Goal: Browse casually: Explore the website without a specific task or goal

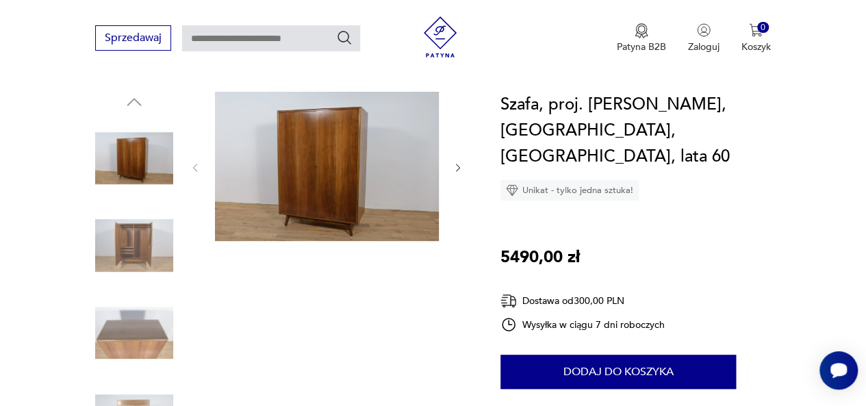
click at [374, 172] on img at bounding box center [327, 166] width 224 height 149
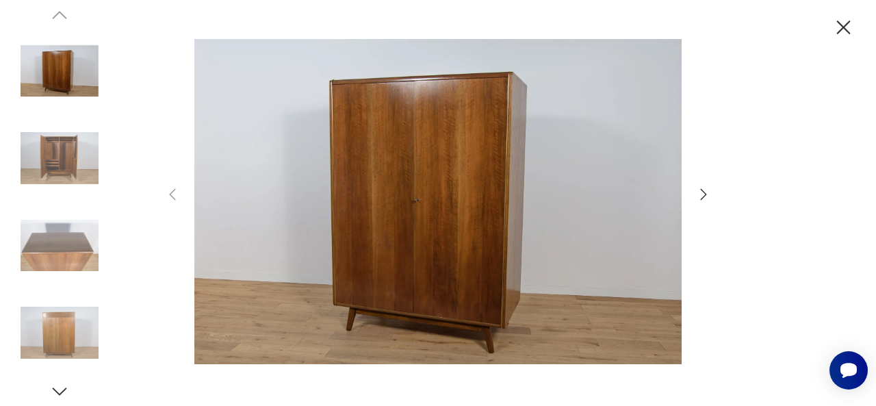
click at [700, 199] on icon "button" at bounding box center [703, 194] width 16 height 16
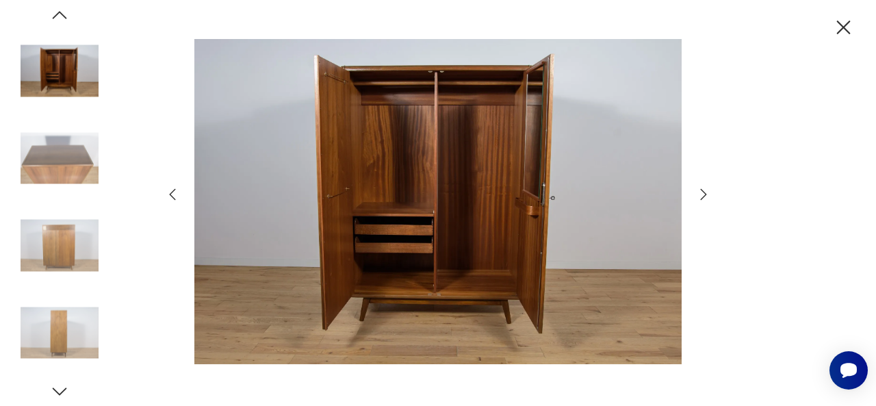
click at [700, 199] on icon "button" at bounding box center [703, 194] width 16 height 16
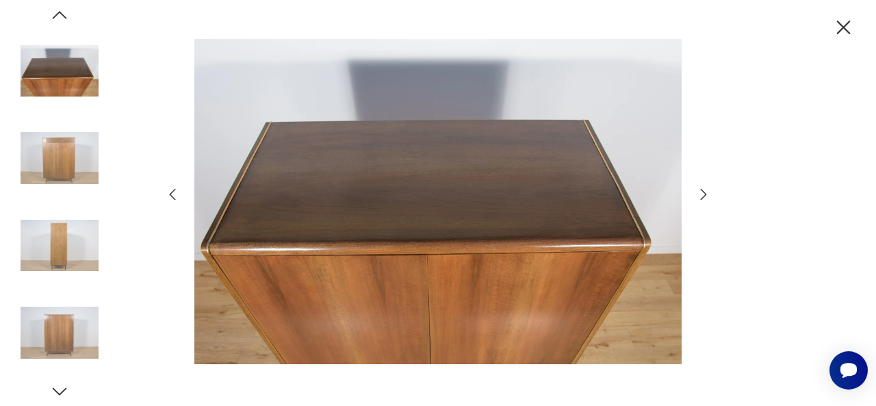
click at [700, 199] on icon "button" at bounding box center [703, 194] width 16 height 16
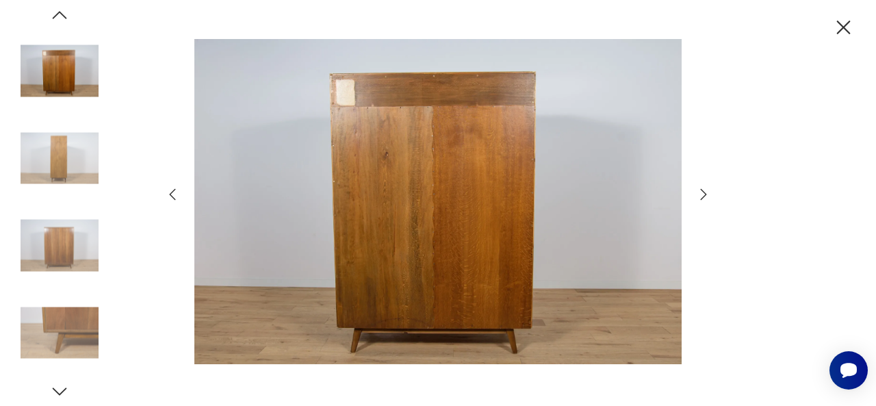
click at [700, 199] on icon "button" at bounding box center [703, 194] width 16 height 16
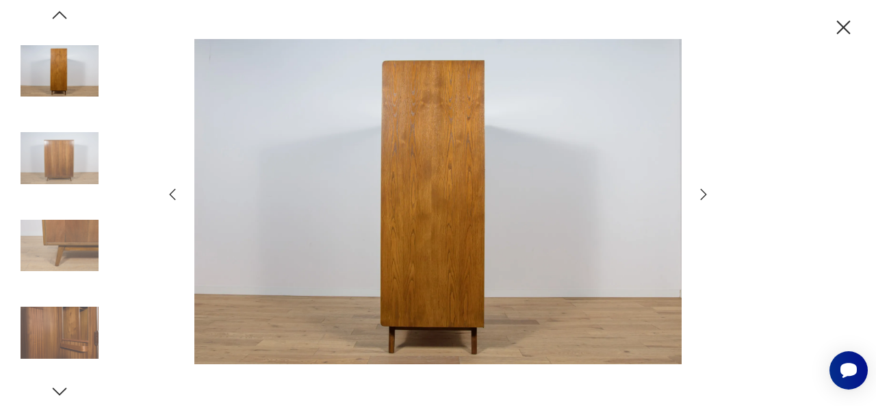
click at [700, 199] on icon "button" at bounding box center [703, 194] width 16 height 16
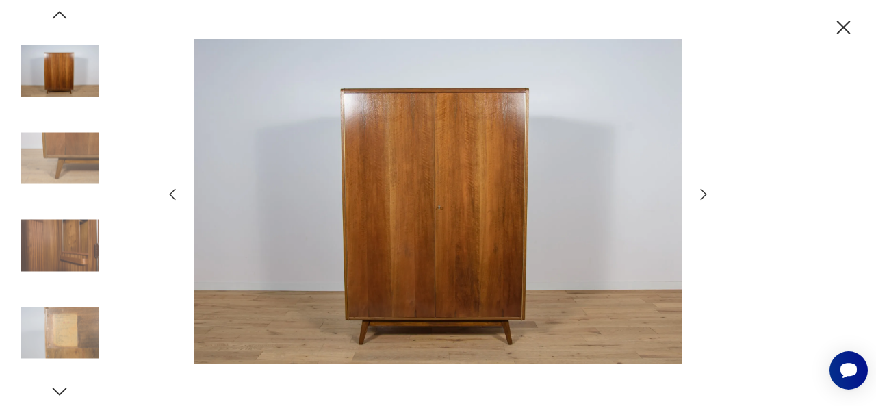
click at [700, 199] on icon "button" at bounding box center [703, 194] width 16 height 16
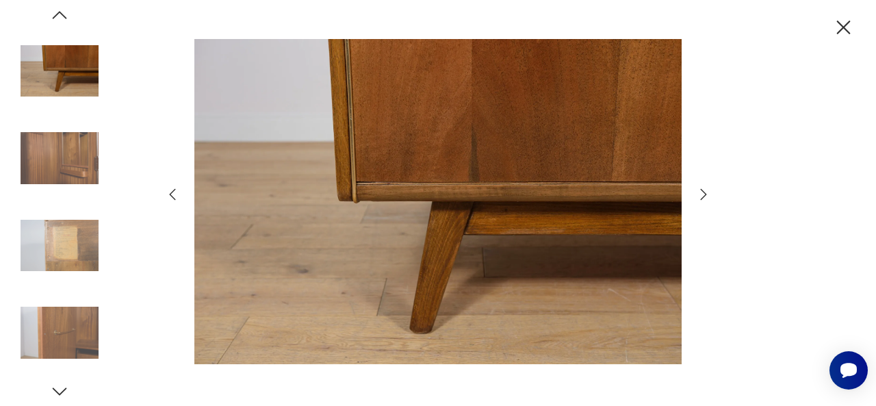
click at [700, 199] on icon "button" at bounding box center [703, 194] width 16 height 16
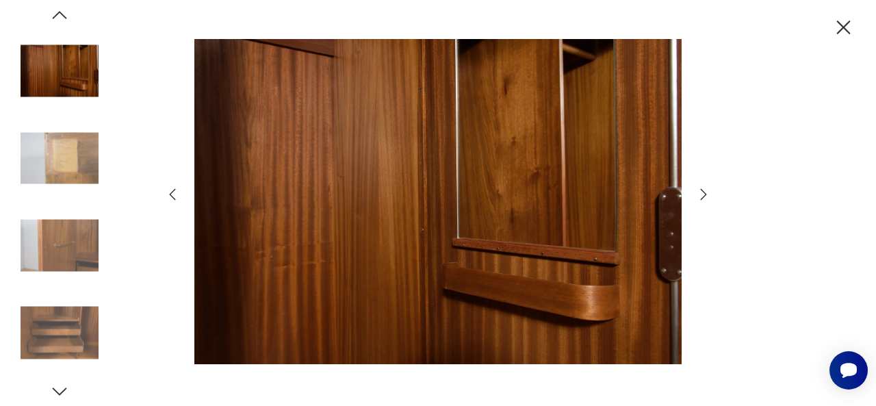
click at [700, 199] on icon "button" at bounding box center [703, 194] width 16 height 16
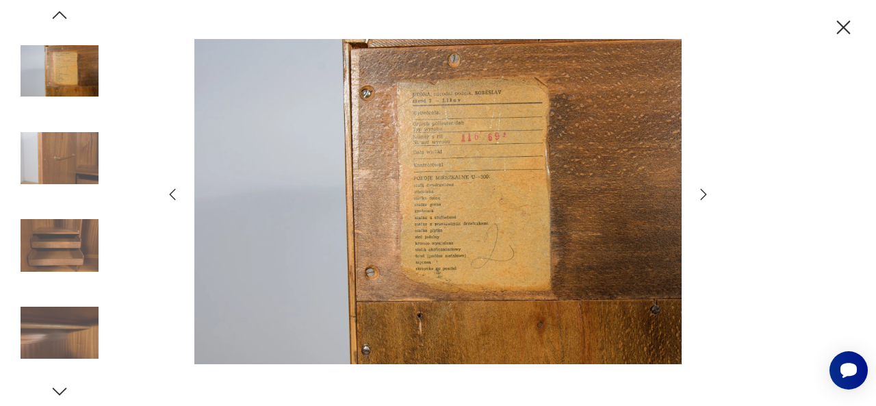
click at [700, 199] on icon "button" at bounding box center [703, 194] width 16 height 16
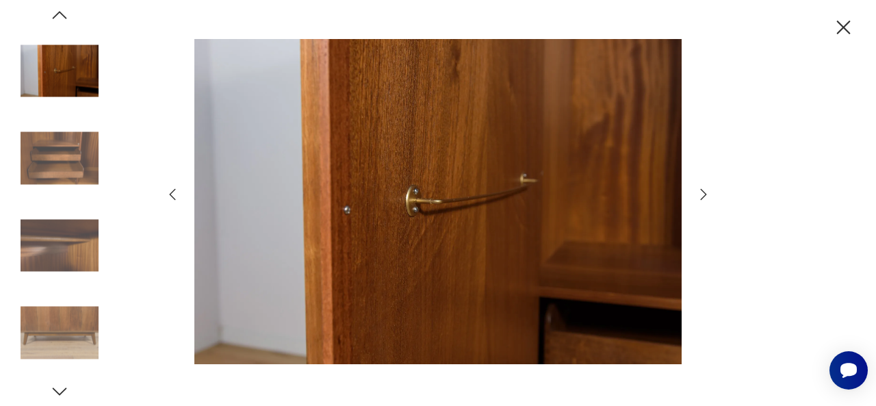
click at [700, 199] on icon "button" at bounding box center [703, 194] width 16 height 16
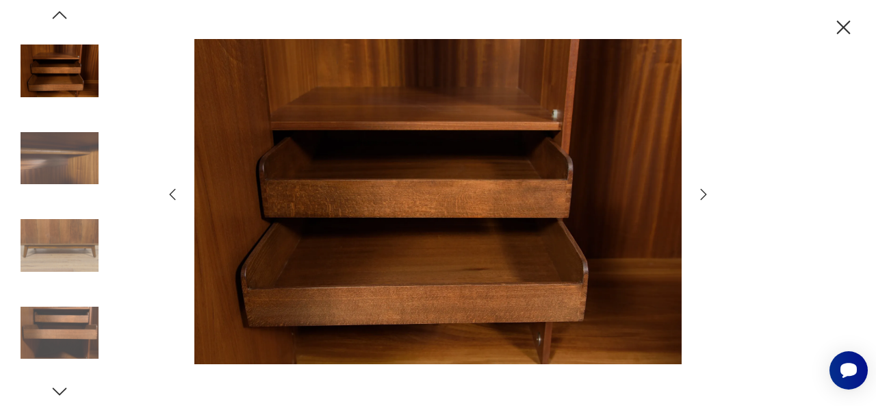
click at [700, 199] on icon "button" at bounding box center [703, 194] width 16 height 16
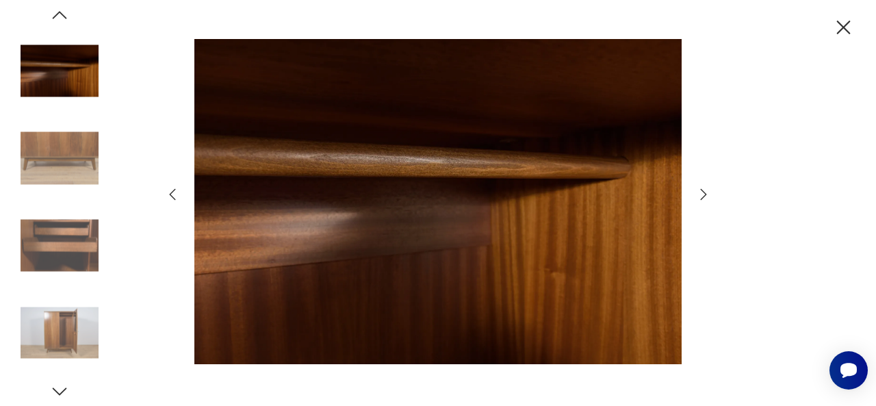
click at [700, 199] on icon "button" at bounding box center [703, 194] width 16 height 16
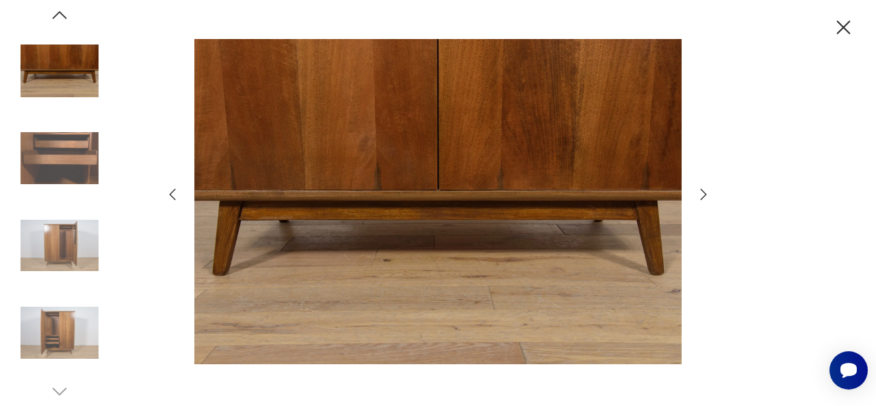
click at [700, 199] on icon "button" at bounding box center [703, 194] width 16 height 16
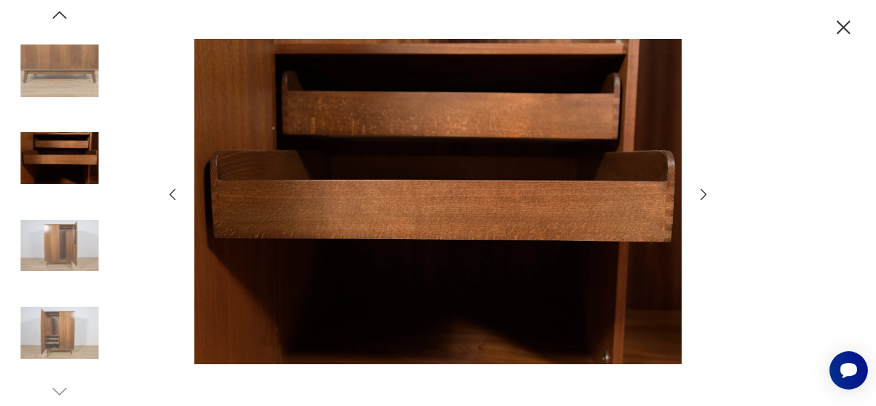
click at [839, 31] on icon "button" at bounding box center [844, 28] width 14 height 14
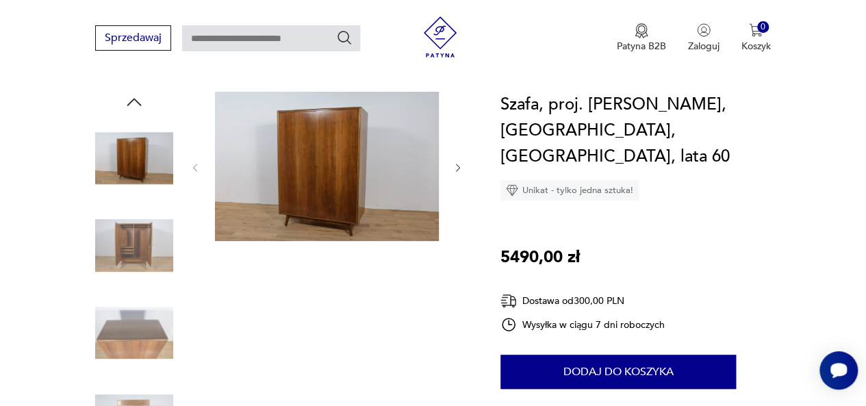
click at [319, 168] on img at bounding box center [327, 166] width 224 height 149
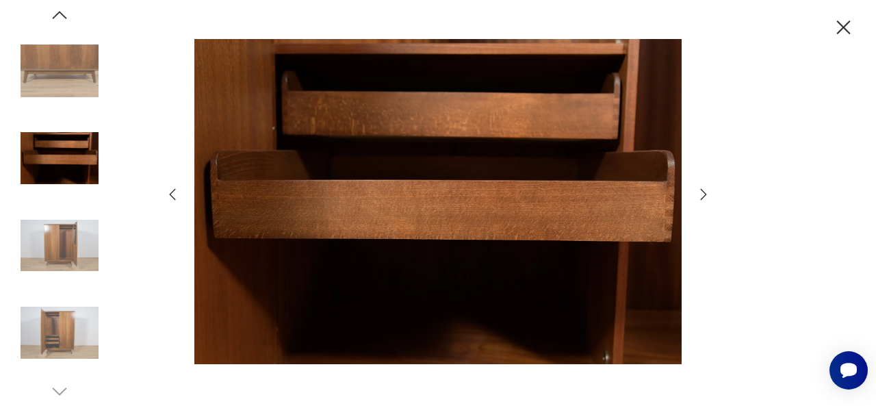
click at [705, 191] on icon "button" at bounding box center [703, 194] width 16 height 16
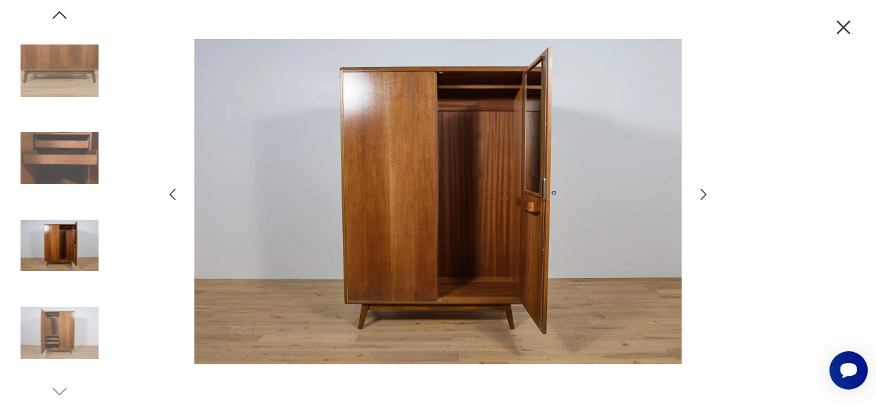
click at [705, 191] on icon "button" at bounding box center [703, 194] width 16 height 16
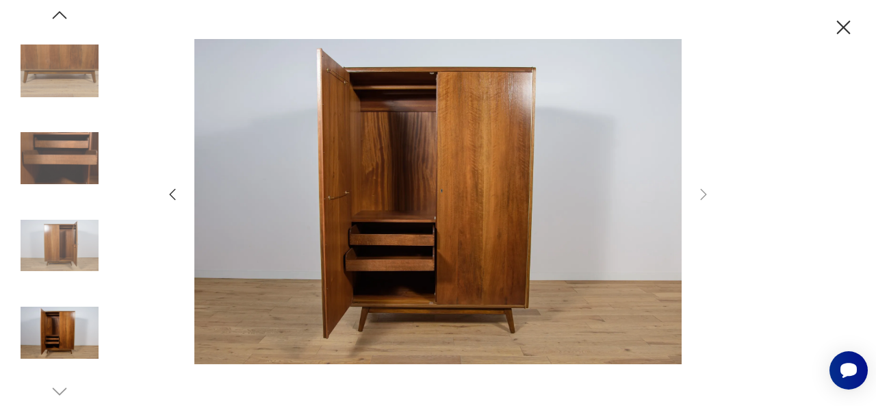
click at [174, 194] on icon "button" at bounding box center [172, 194] width 16 height 16
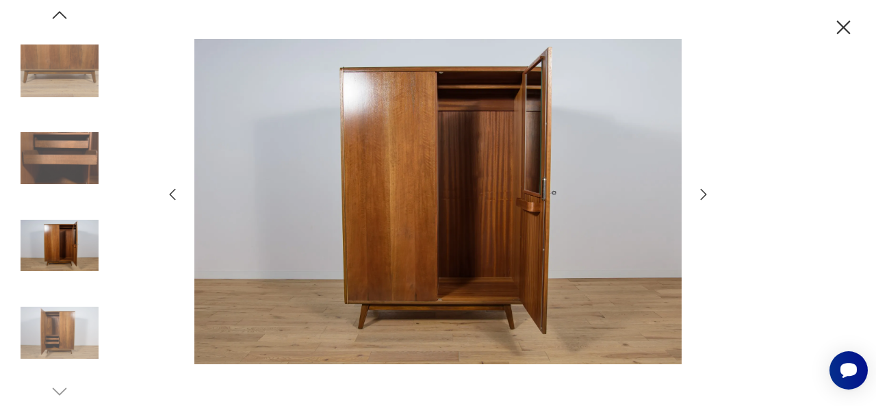
click at [174, 194] on icon "button" at bounding box center [172, 194] width 16 height 16
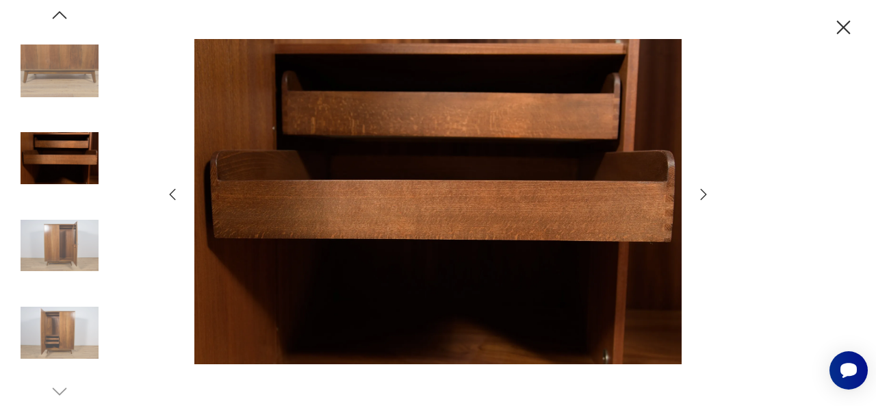
click at [174, 194] on icon "button" at bounding box center [172, 194] width 16 height 16
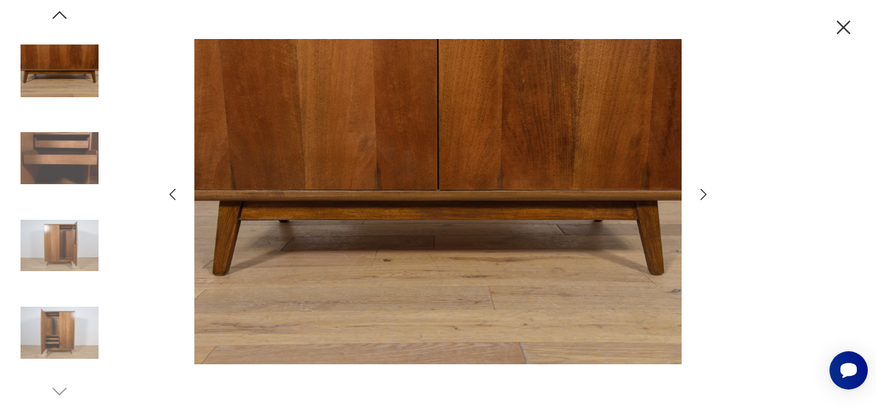
click at [174, 194] on icon "button" at bounding box center [172, 194] width 16 height 16
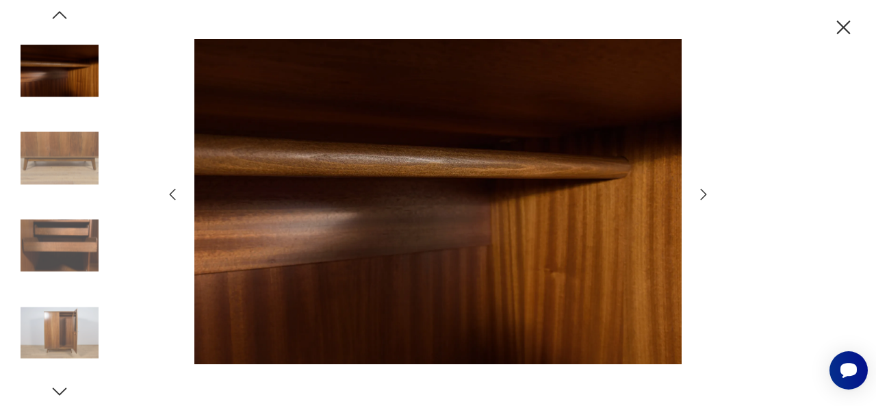
click at [174, 194] on icon "button" at bounding box center [172, 194] width 16 height 16
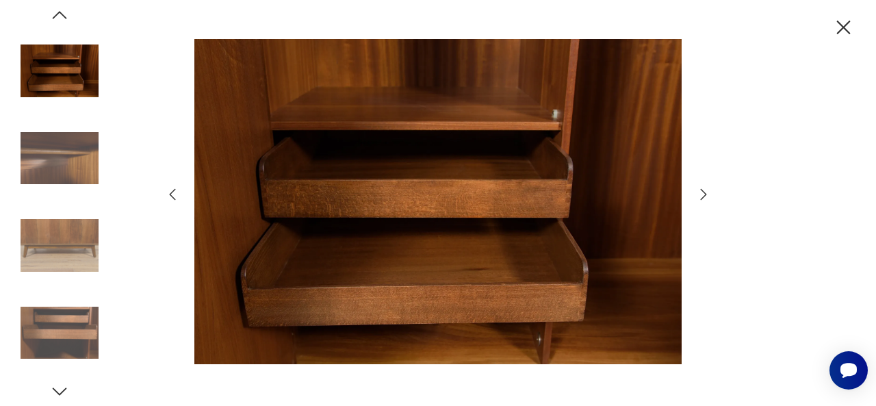
click at [174, 194] on icon "button" at bounding box center [172, 194] width 16 height 16
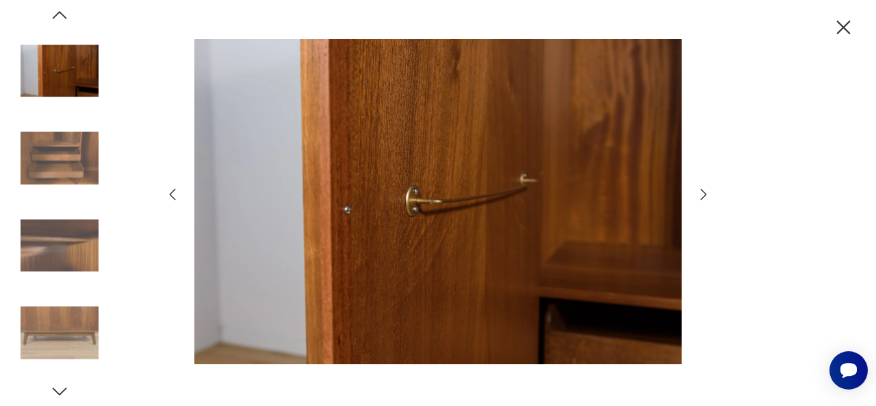
click at [174, 194] on icon "button" at bounding box center [172, 194] width 16 height 16
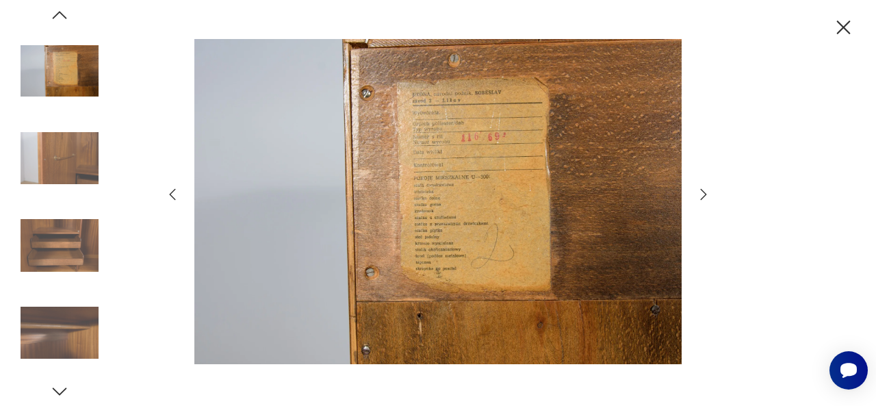
click at [174, 194] on icon "button" at bounding box center [172, 194] width 16 height 16
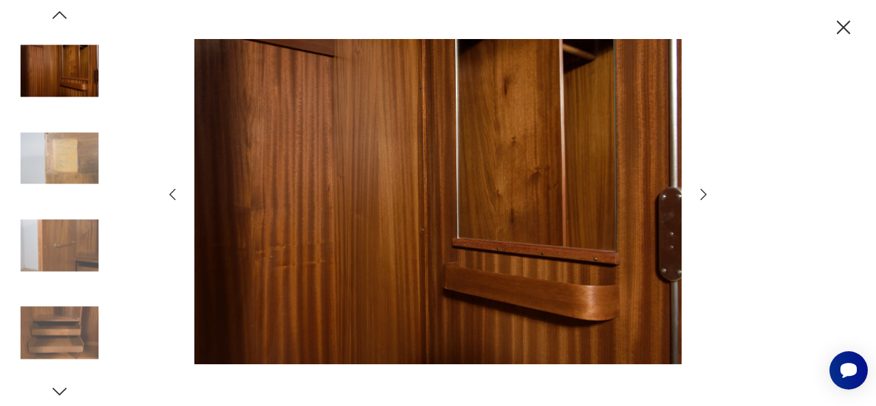
click at [174, 194] on icon "button" at bounding box center [172, 194] width 16 height 16
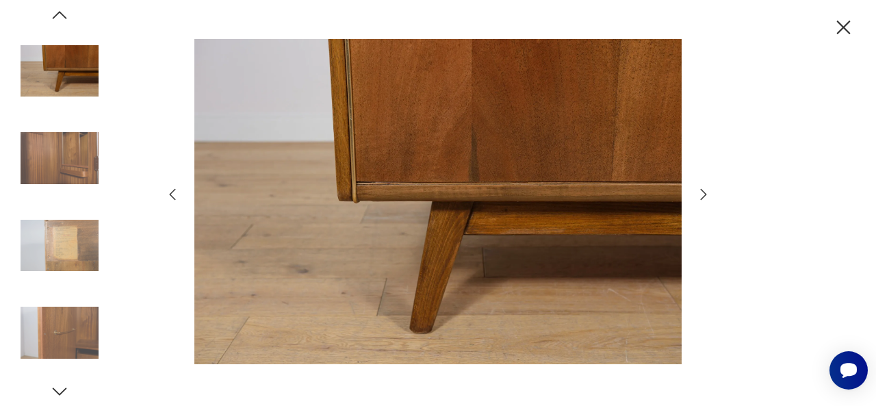
click at [174, 194] on icon "button" at bounding box center [172, 194] width 16 height 16
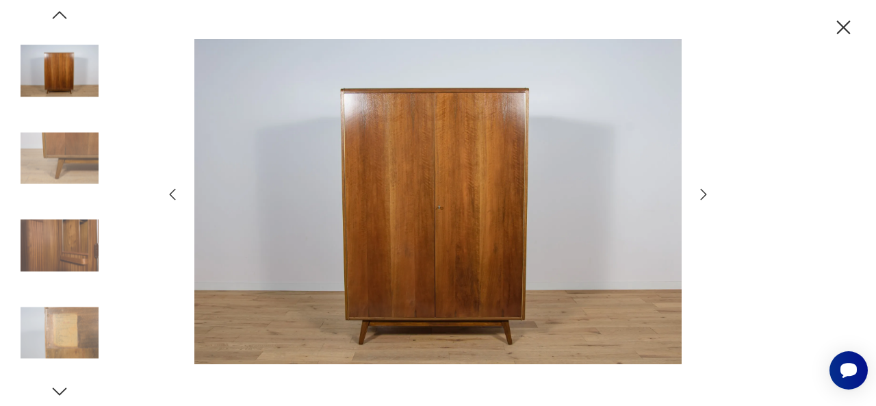
click at [174, 194] on icon "button" at bounding box center [172, 194] width 16 height 16
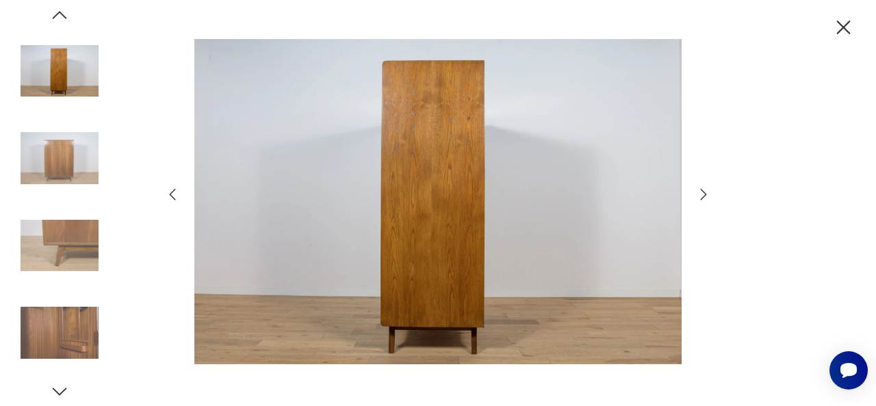
click at [174, 194] on icon "button" at bounding box center [172, 194] width 16 height 16
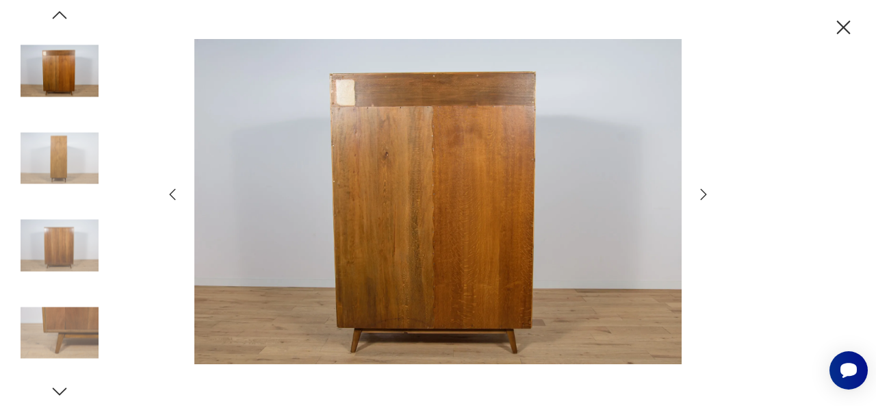
click at [174, 194] on icon "button" at bounding box center [172, 194] width 16 height 16
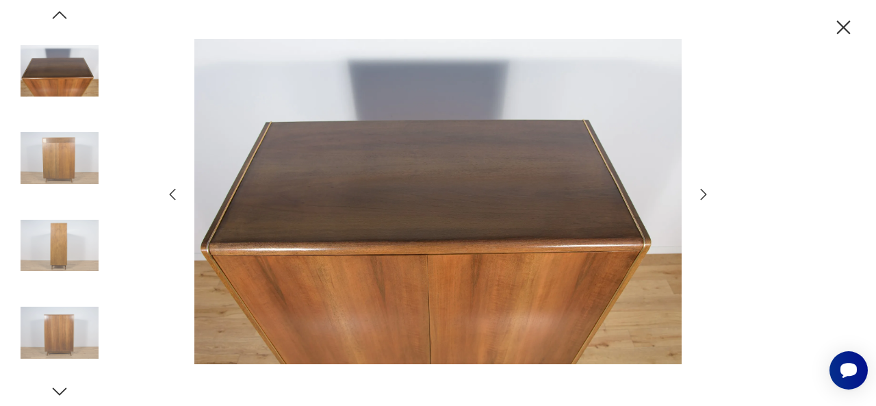
click at [841, 34] on icon "button" at bounding box center [843, 28] width 24 height 24
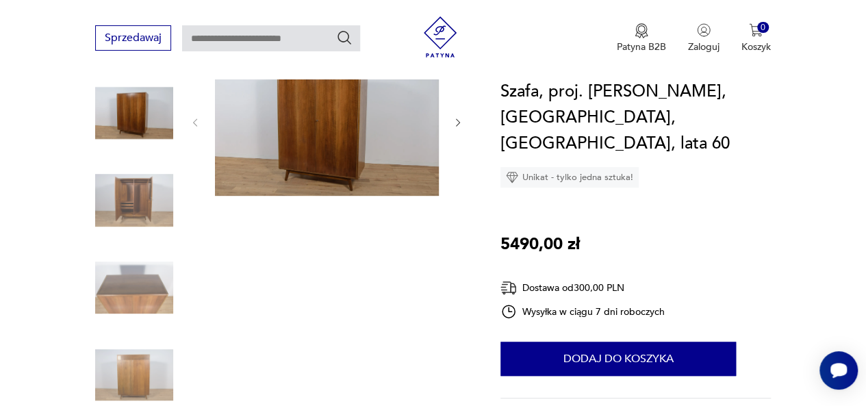
scroll to position [172, 0]
